Goal: Task Accomplishment & Management: Manage account settings

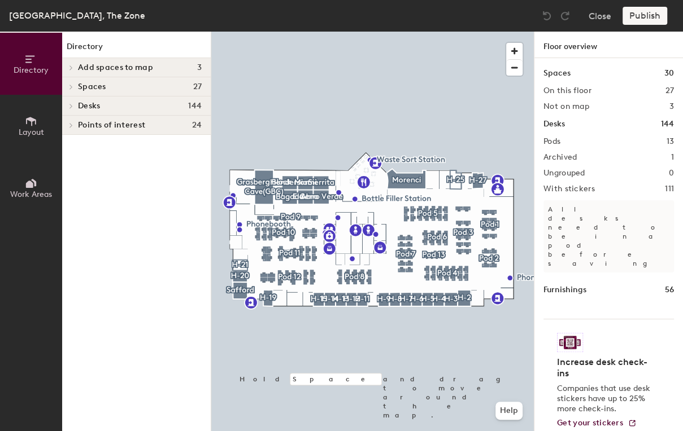
click at [137, 111] on div "Desks 144" at bounding box center [136, 106] width 149 height 19
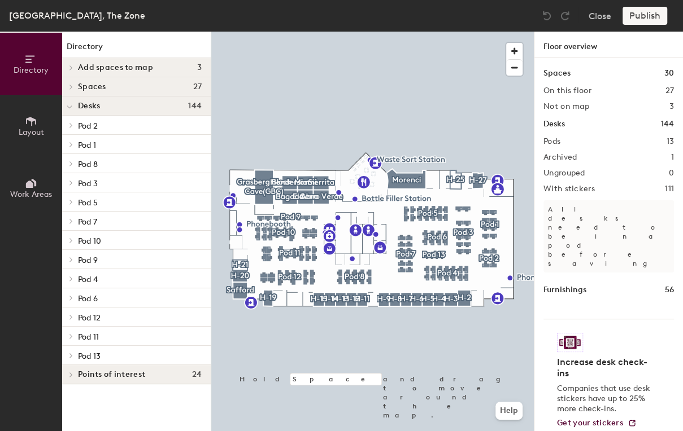
click at [160, 121] on p "Pod 2" at bounding box center [140, 125] width 124 height 15
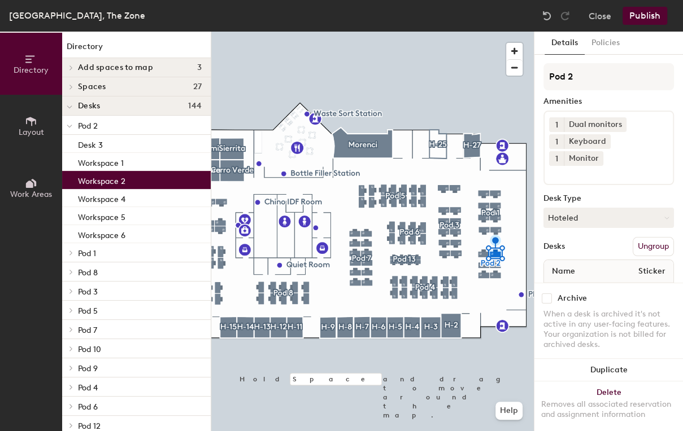
scroll to position [20, 0]
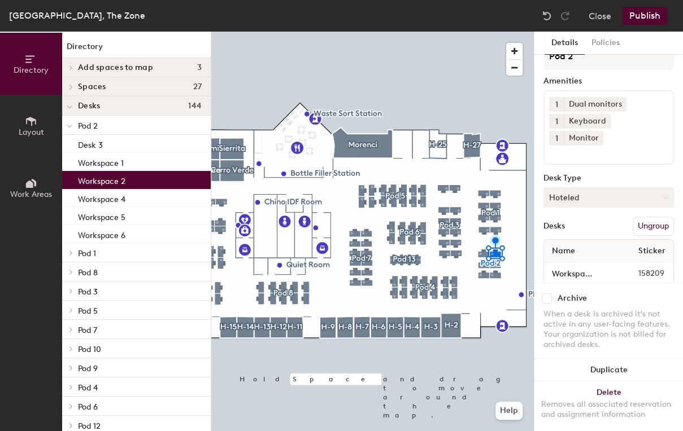
click at [612, 187] on button "Hoteled" at bounding box center [608, 197] width 130 height 20
click at [613, 224] on div "Assigned" at bounding box center [600, 232] width 113 height 17
click at [642, 15] on button "Publish" at bounding box center [644, 16] width 45 height 18
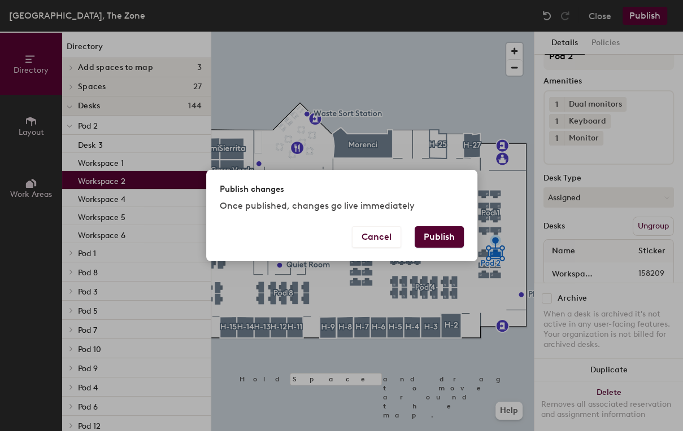
click at [451, 232] on button "Publish" at bounding box center [438, 236] width 49 height 21
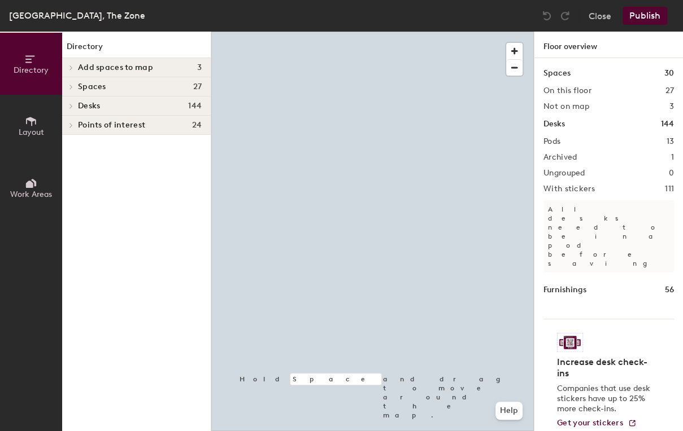
click at [129, 110] on h4 "Desks 144" at bounding box center [140, 106] width 124 height 9
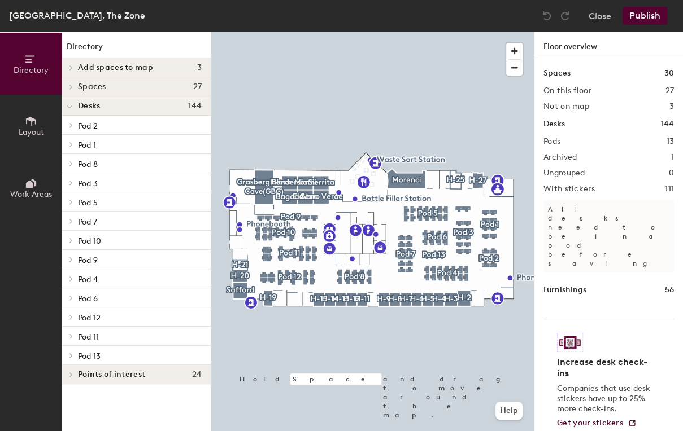
click at [141, 123] on p "Pod 2" at bounding box center [140, 125] width 124 height 15
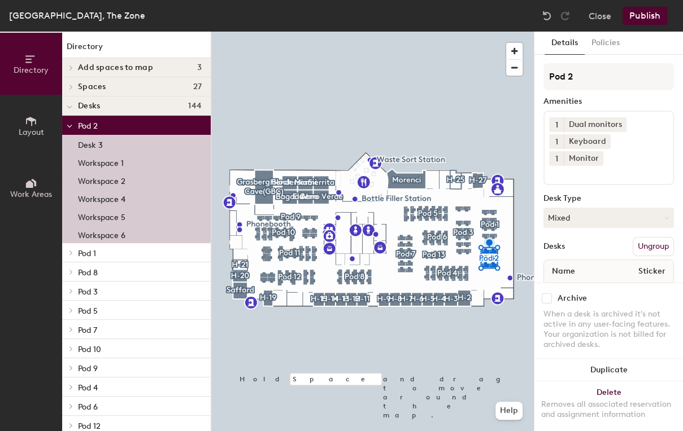
click at [150, 185] on div "Workspace 2" at bounding box center [136, 180] width 149 height 18
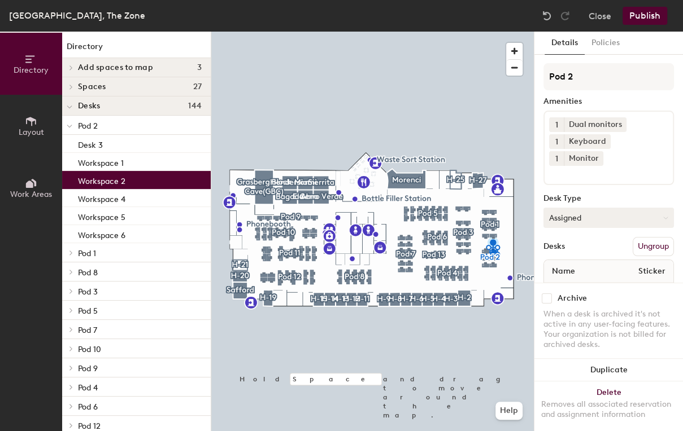
click at [622, 208] on button "Assigned" at bounding box center [608, 218] width 130 height 20
click at [626, 278] on div "Hoteled" at bounding box center [600, 286] width 113 height 17
click at [647, 14] on button "Publish" at bounding box center [644, 16] width 45 height 18
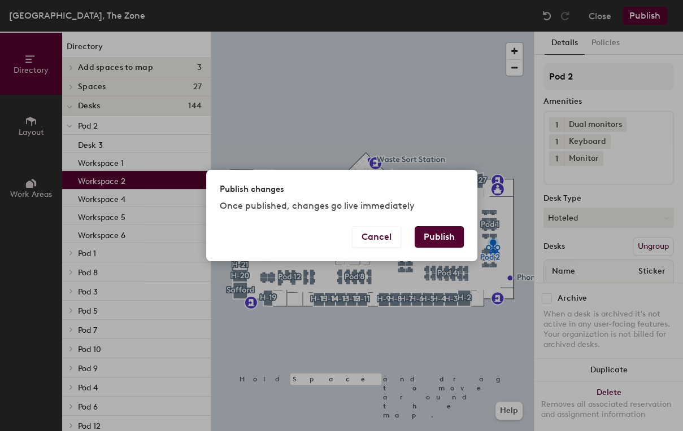
click at [441, 235] on button "Publish" at bounding box center [438, 236] width 49 height 21
